Goal: Navigation & Orientation: Go to known website

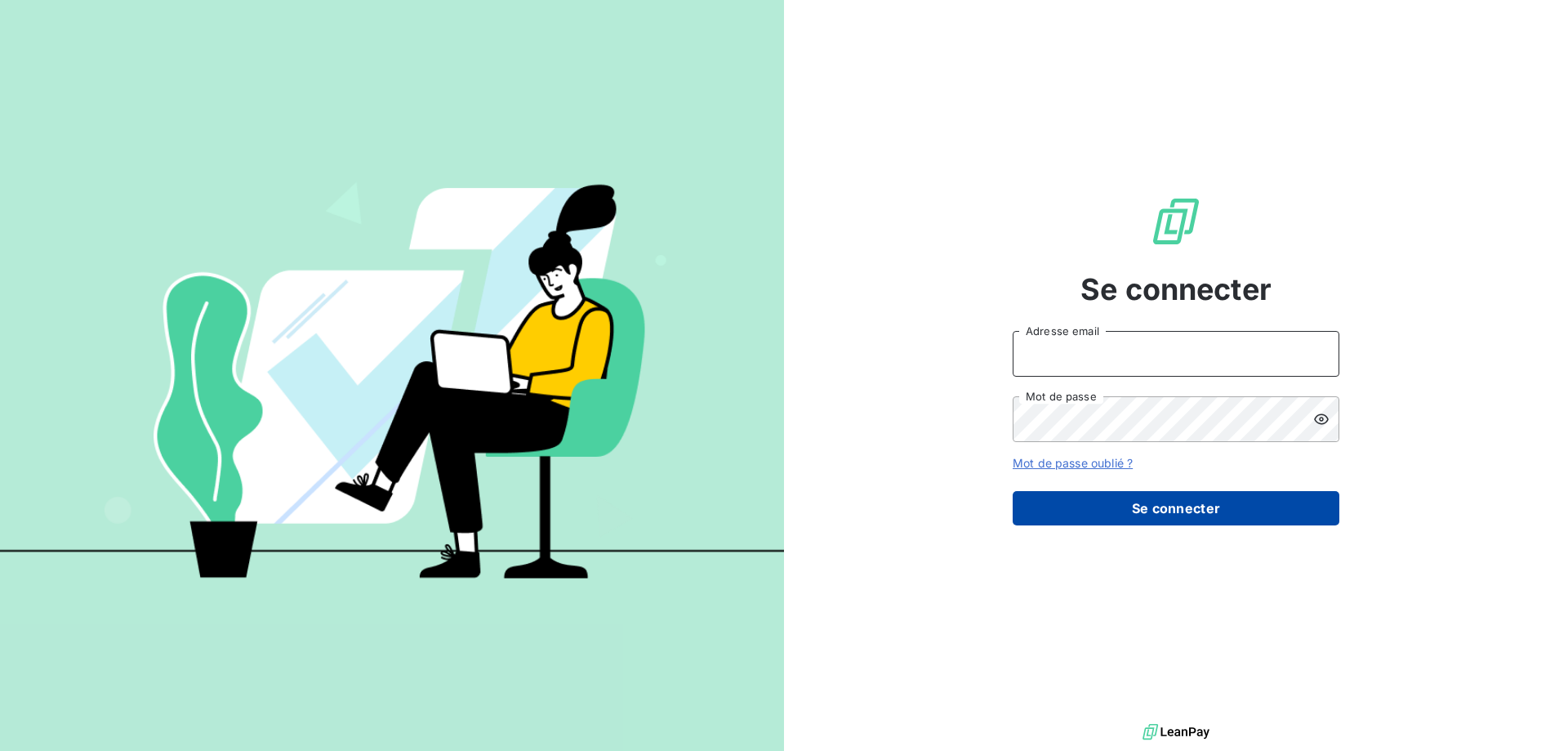
type input "[EMAIL_ADDRESS][DOMAIN_NAME]"
click at [1202, 497] on button "Se connecter" at bounding box center [1176, 508] width 327 height 35
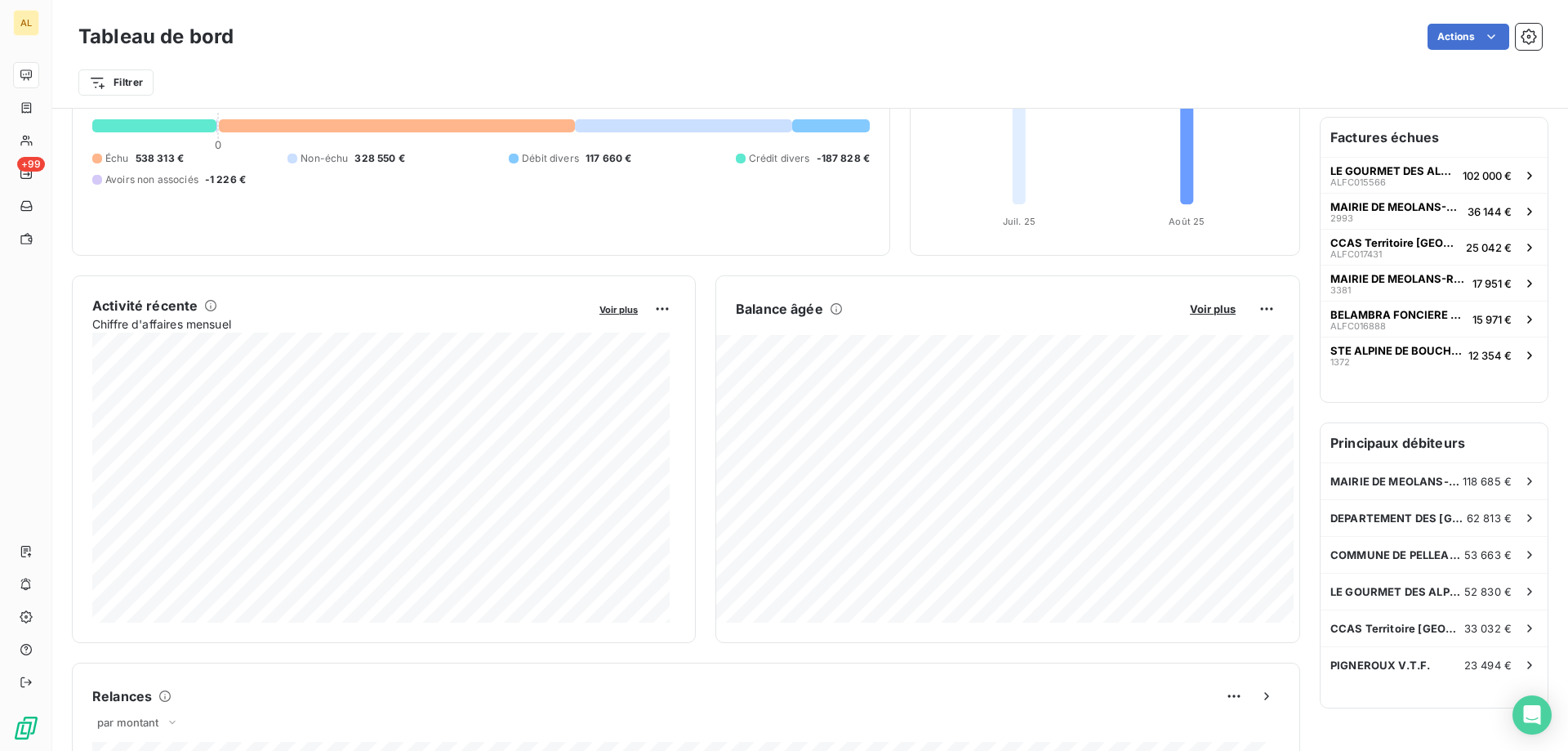
scroll to position [1, 0]
